Goal: Task Accomplishment & Management: Manage account settings

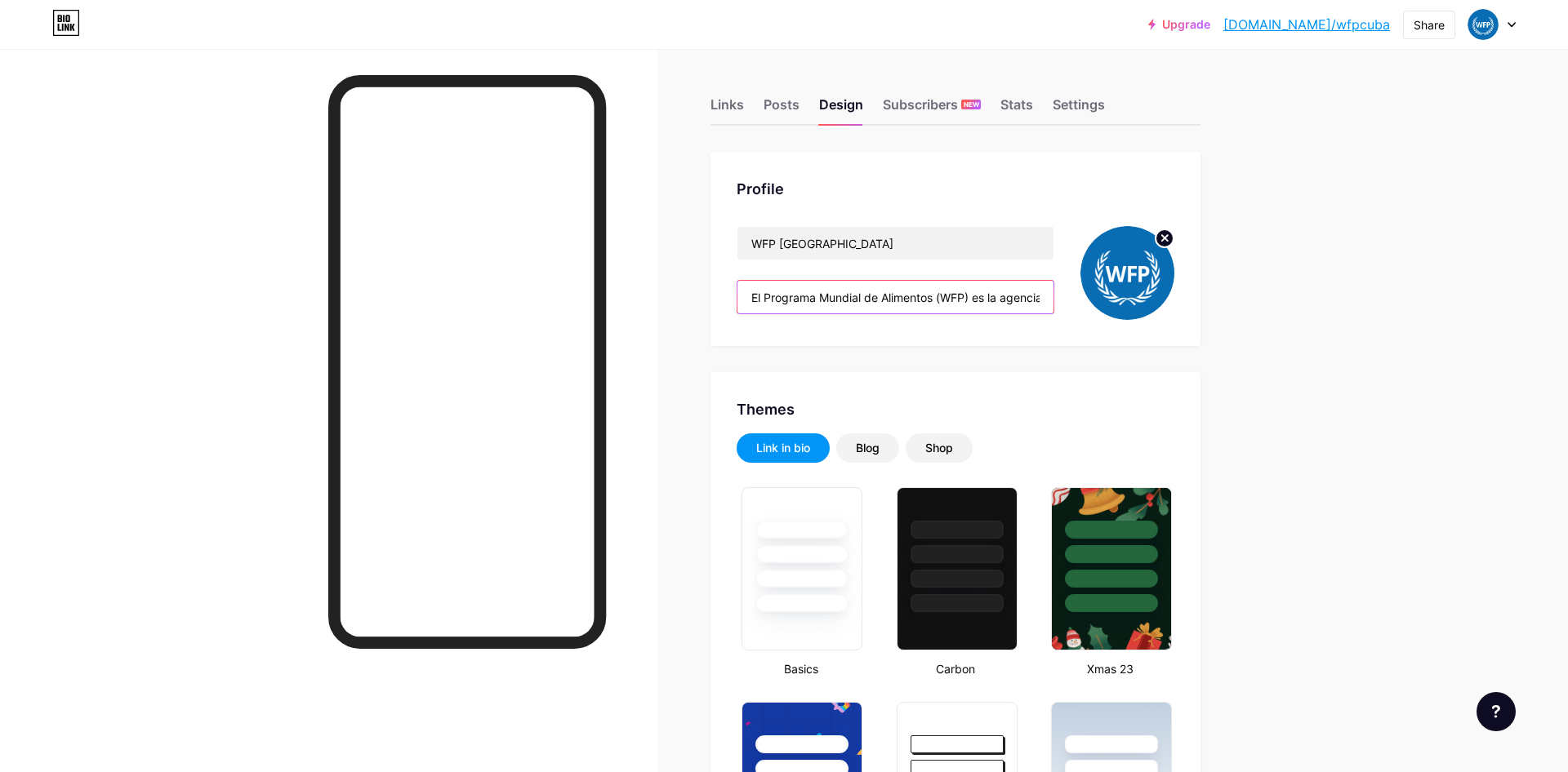
click at [847, 303] on input "El Programa Mundial de Alimentos (WFP) es la agencia humanitaria más grande en …" at bounding box center [895, 297] width 316 height 33
click at [780, 293] on input "El Programa Mundial de Alimentos (WFP) es la agencia humanitaria más grande en …" at bounding box center [895, 297] width 316 height 33
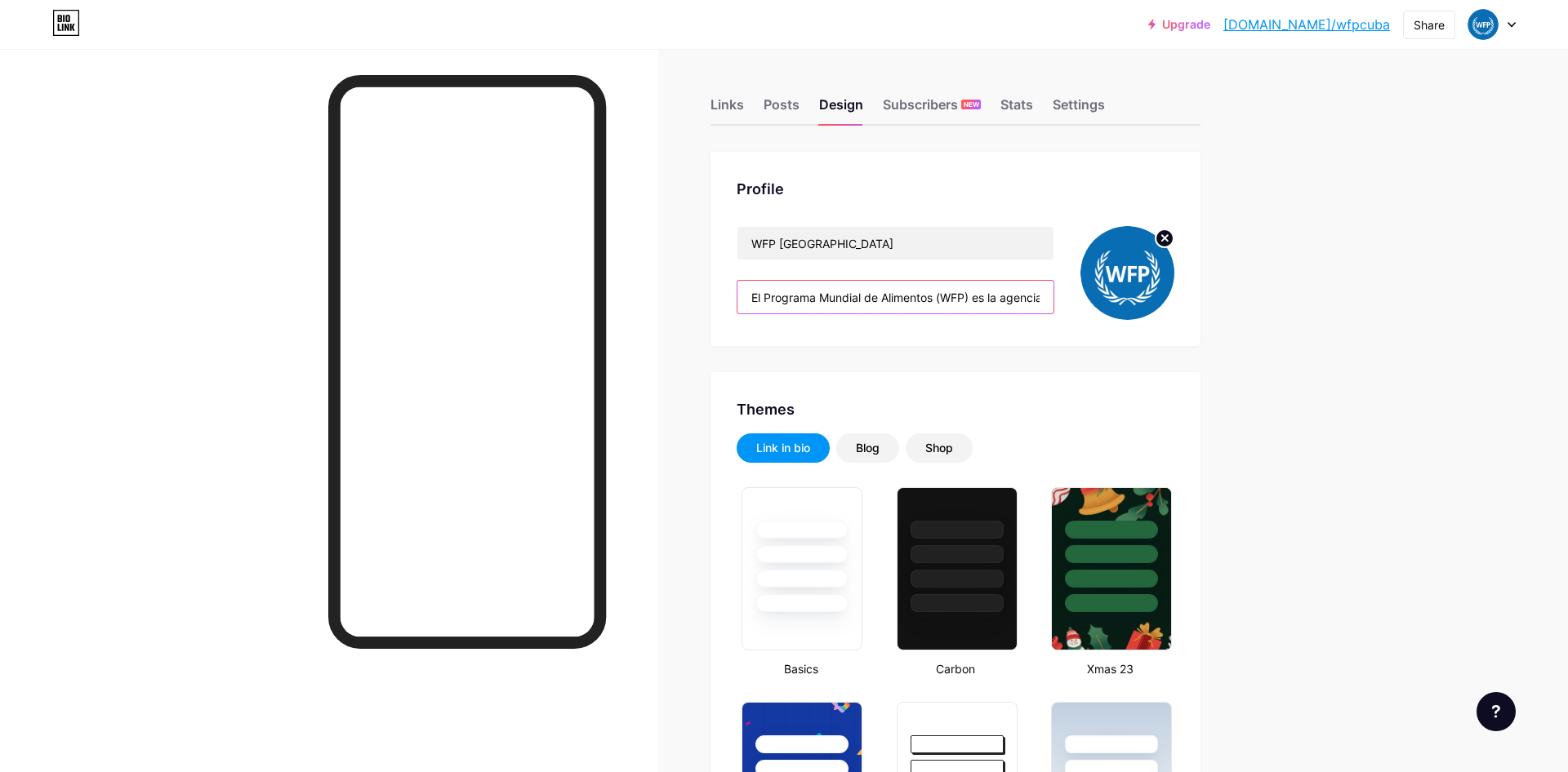
click at [780, 293] on input "El Programa Mundial de Alimentos (WFP) es la agencia humanitaria más grande en …" at bounding box center [895, 297] width 316 height 33
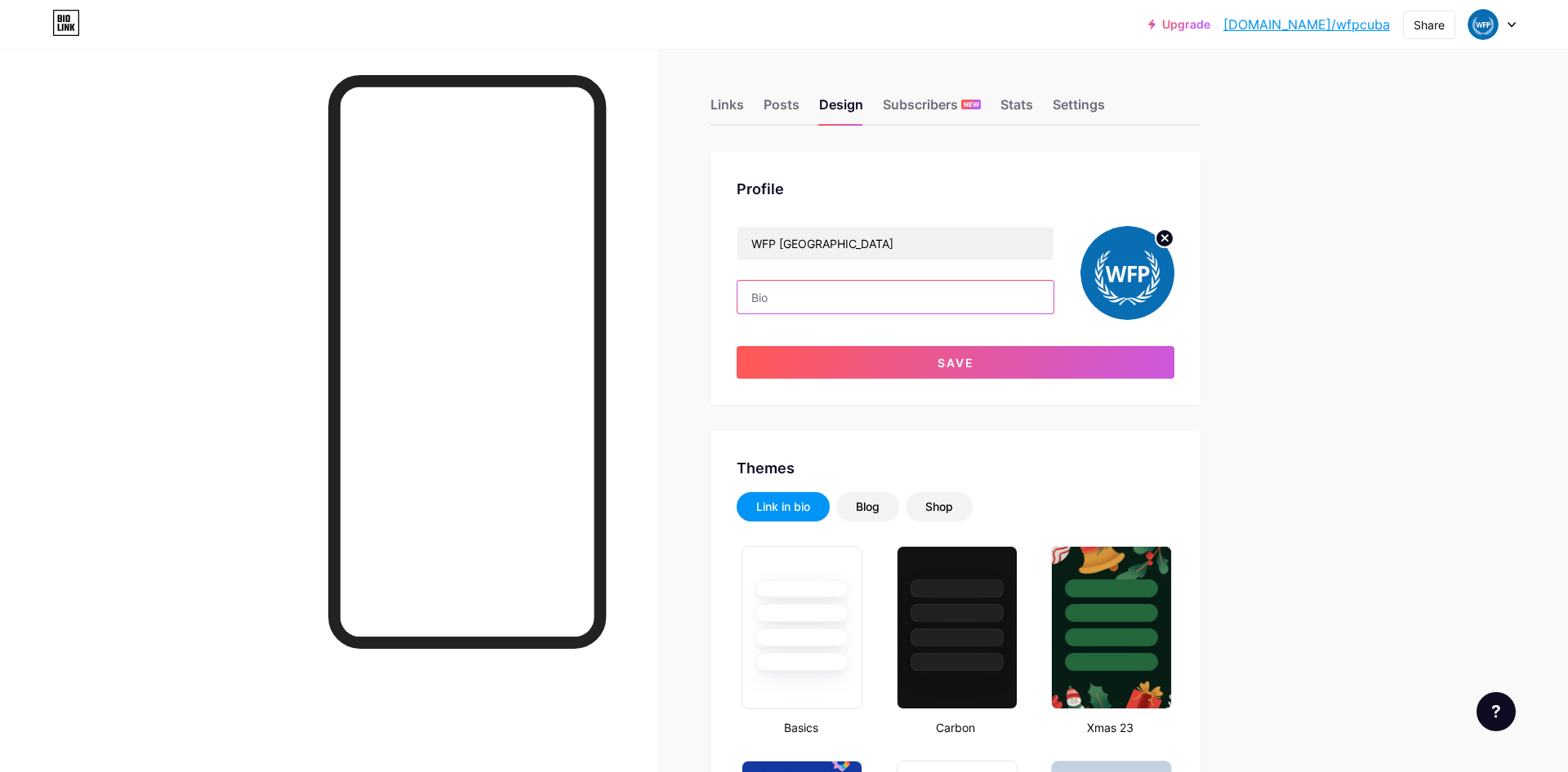
paste input "El Programa Mundial de Alimentos (WFP) es una agencia del Sistema de Naciones U…"
type input "El Programa Mundial de Alimentos (WFP) es una agencia del Sistema de Naciones U…"
click at [794, 292] on input "text" at bounding box center [895, 297] width 316 height 33
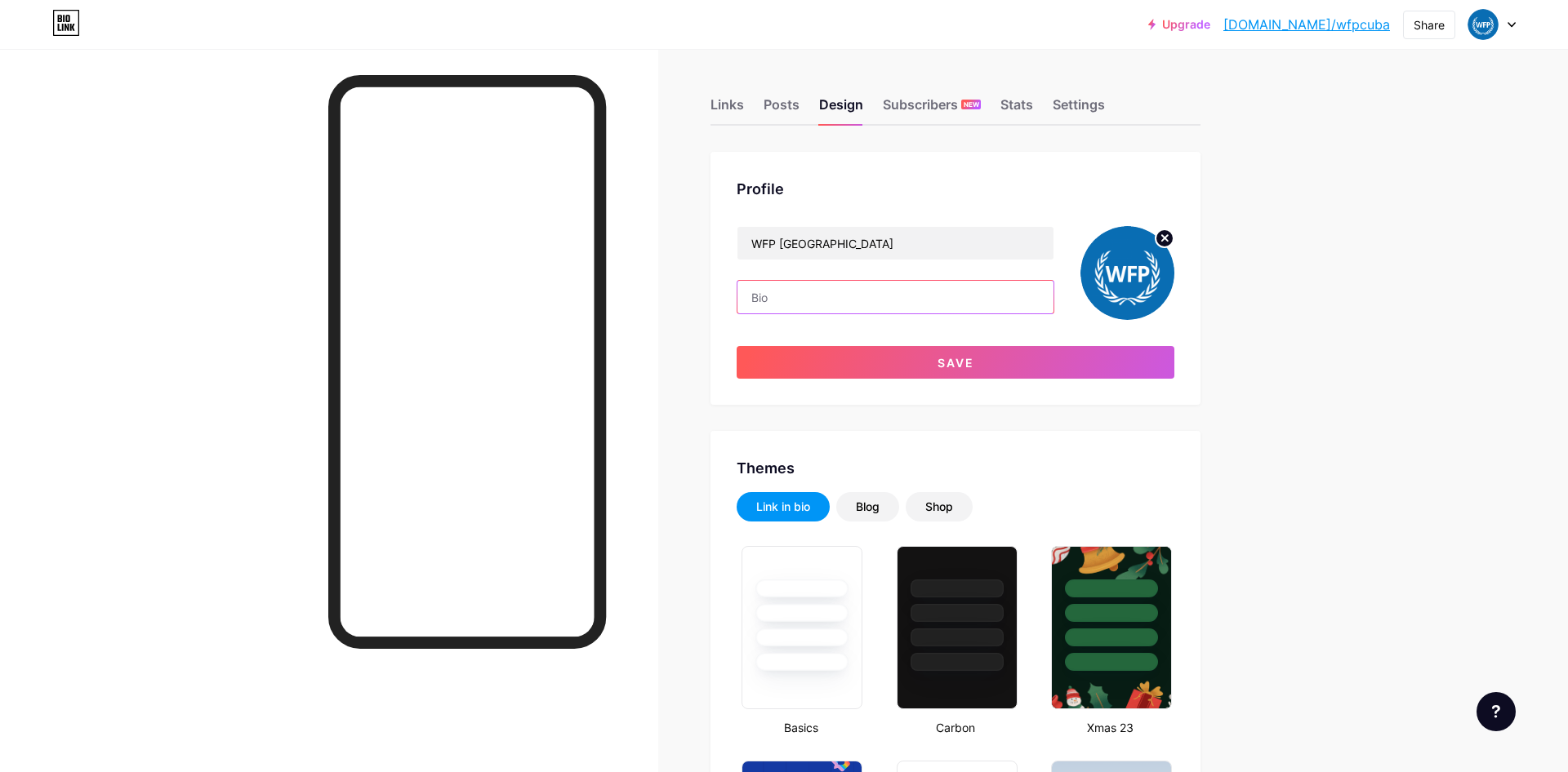
paste input "El Programa Mundial de Alimentos (WFP) es una agencia del Sistema de Naciones U…"
type input "El Programa Mundial de Alimentos (WFP) es una agencia del Sistema de Naciones U…"
click at [923, 302] on input "El Programa Mundial de Alimentos (WFP) es una agencia del Sistema de Naciones U…" at bounding box center [895, 297] width 316 height 33
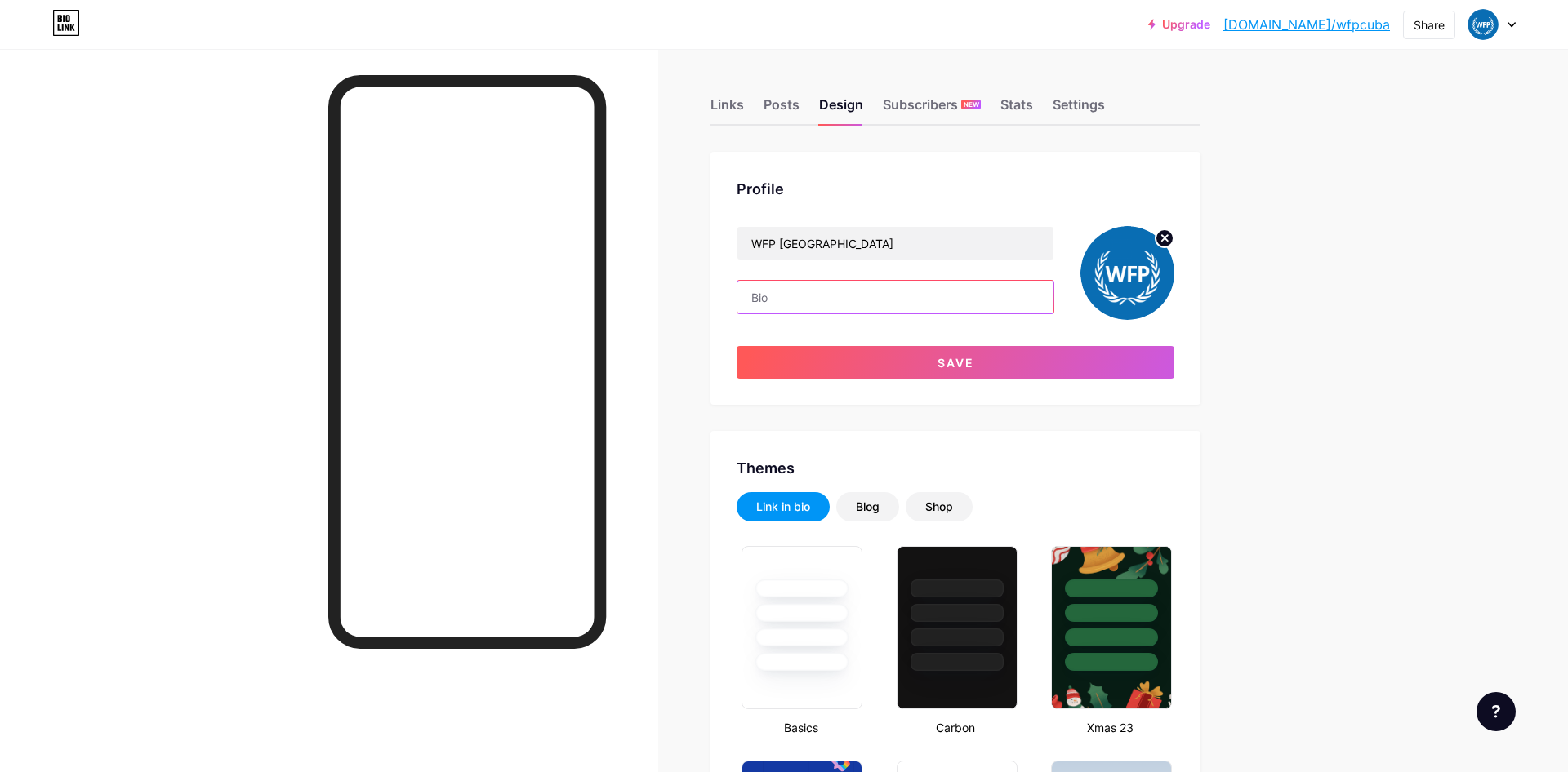
click at [804, 297] on input "text" at bounding box center [895, 297] width 316 height 33
paste input "El Programa Mundial de Alimentos (WFP) es una agencia del Sistema de Naciones U…"
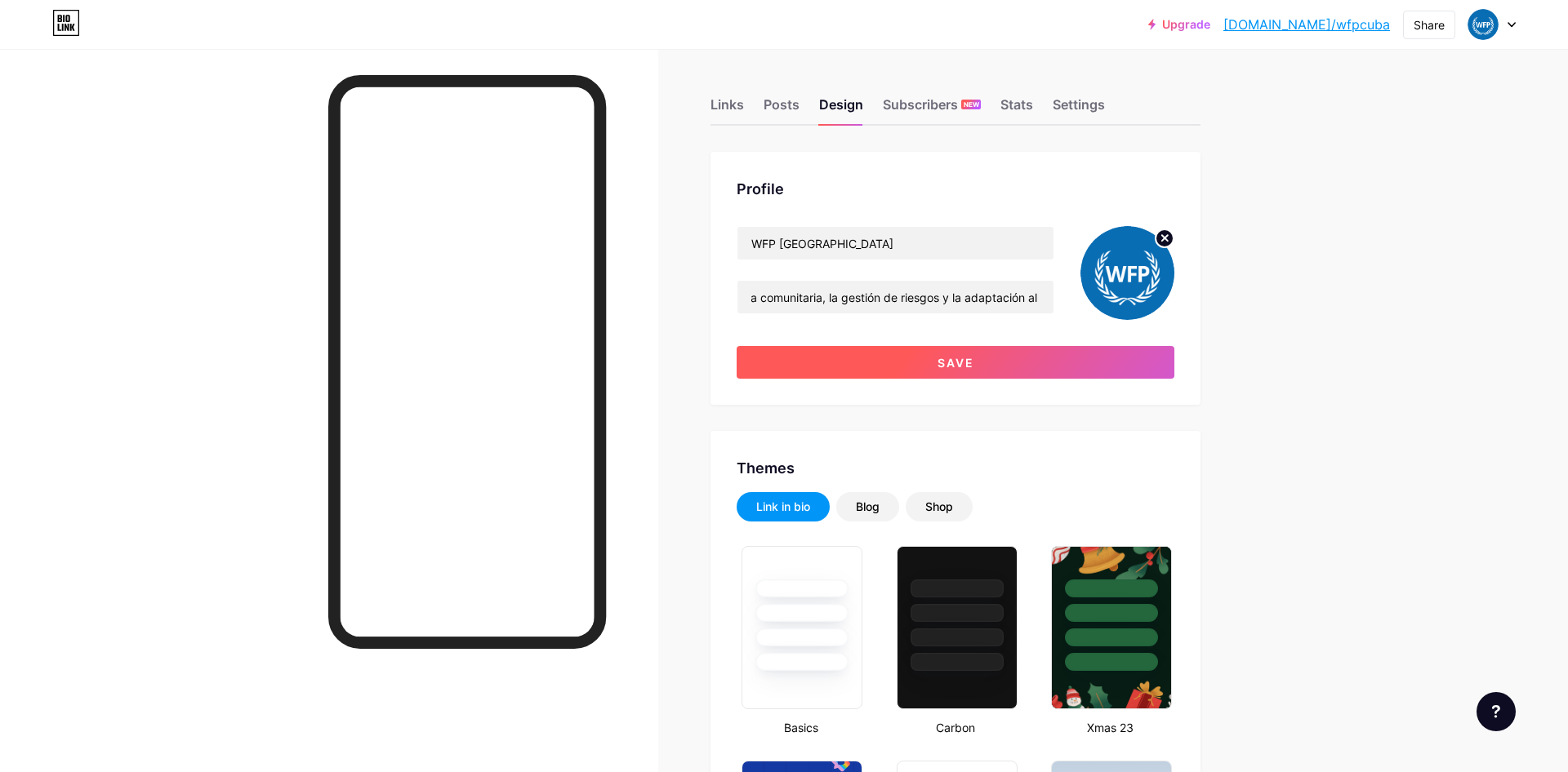
click at [871, 366] on button "Save" at bounding box center [956, 362] width 438 height 33
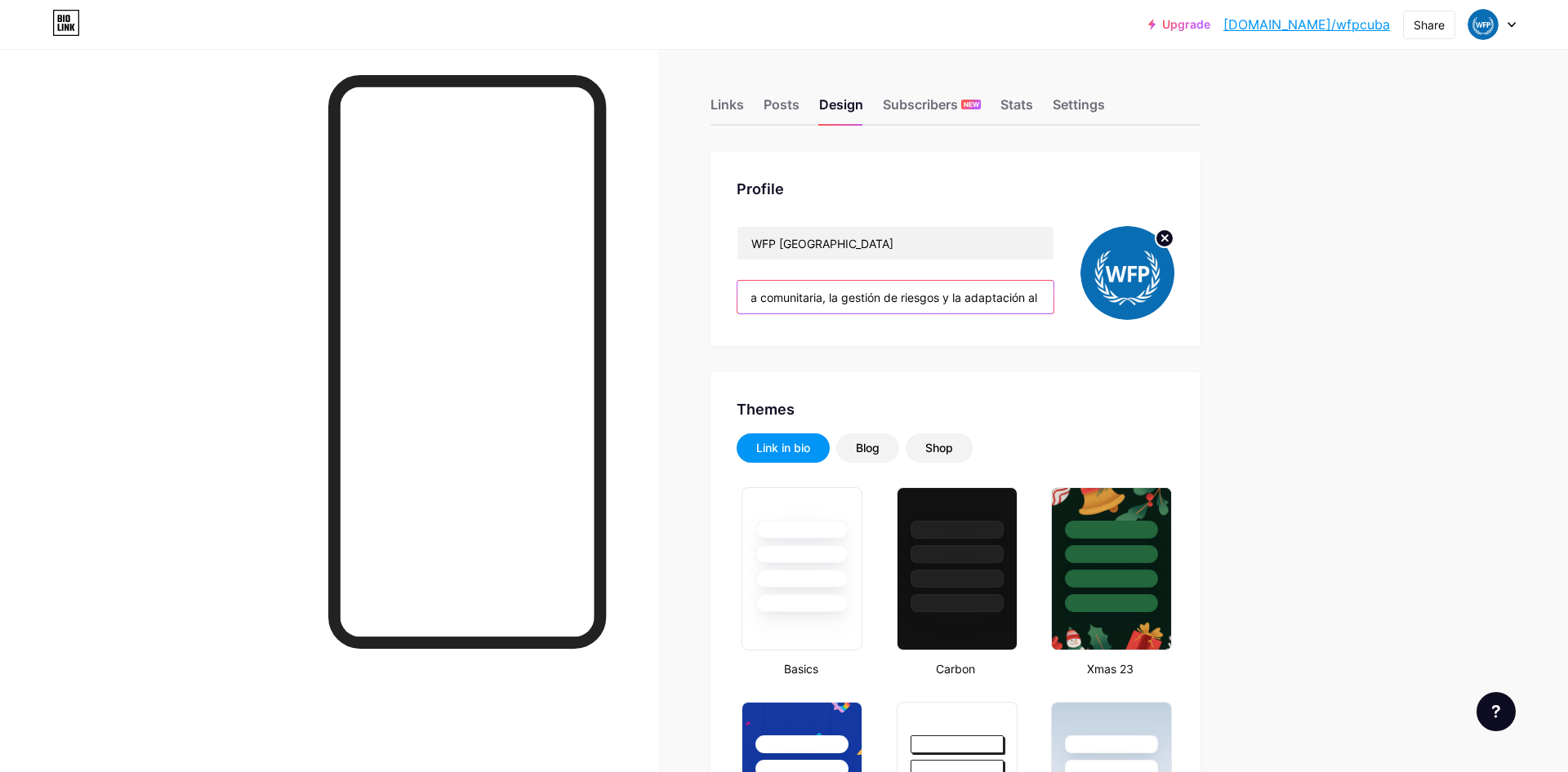
click at [929, 294] on input "El Programa Mundial de Alimentos (WFP) es una agencia del Sistema de Naciones U…" at bounding box center [895, 297] width 316 height 33
paste input ", especialmente en los grupos más vulnerables"
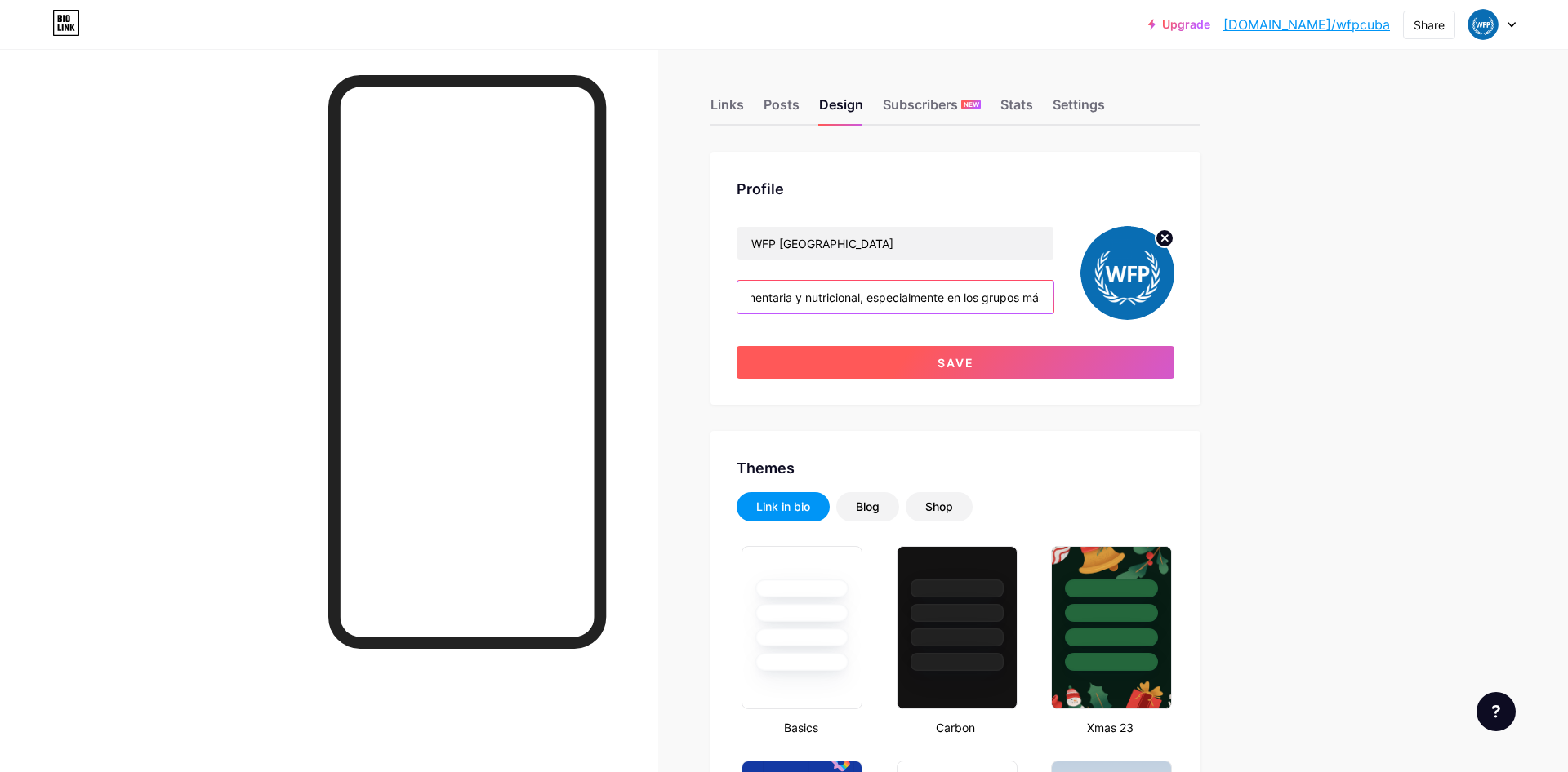
type input "El Programa Mundial de Alimentos (WFP) es una agencia del Sistema de Naciones U…"
click at [947, 359] on span "Save" at bounding box center [956, 363] width 36 height 14
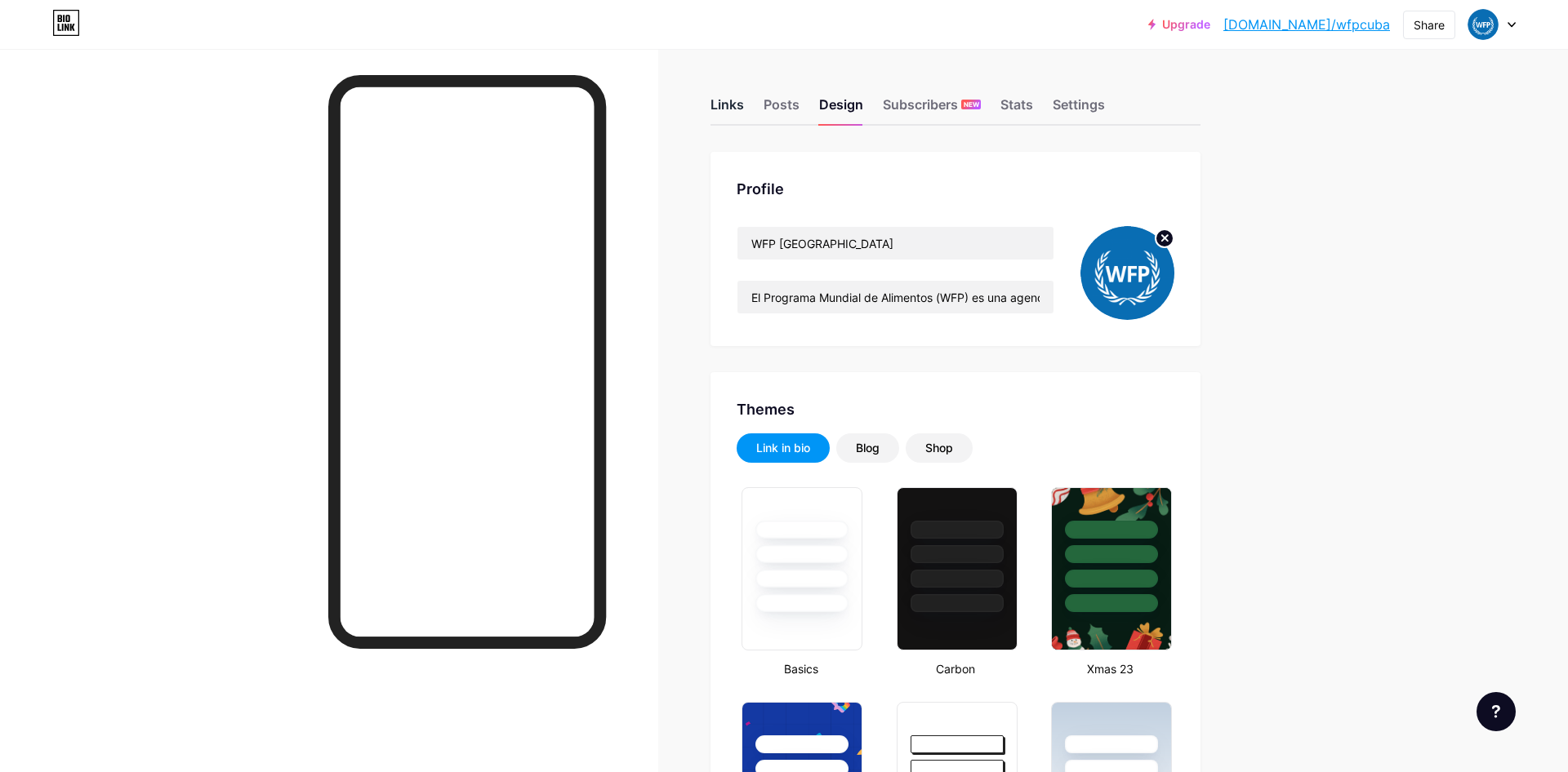
click at [740, 108] on div "Links" at bounding box center [727, 109] width 34 height 29
